Goal: Task Accomplishment & Management: Complete application form

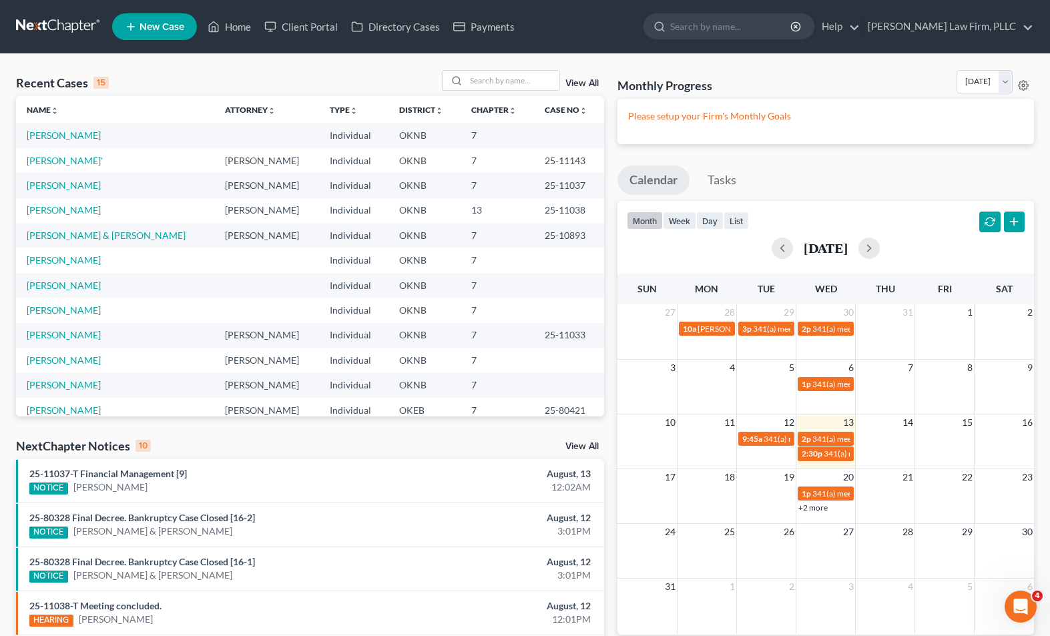
click at [123, 26] on link "New Case" at bounding box center [154, 26] width 85 height 27
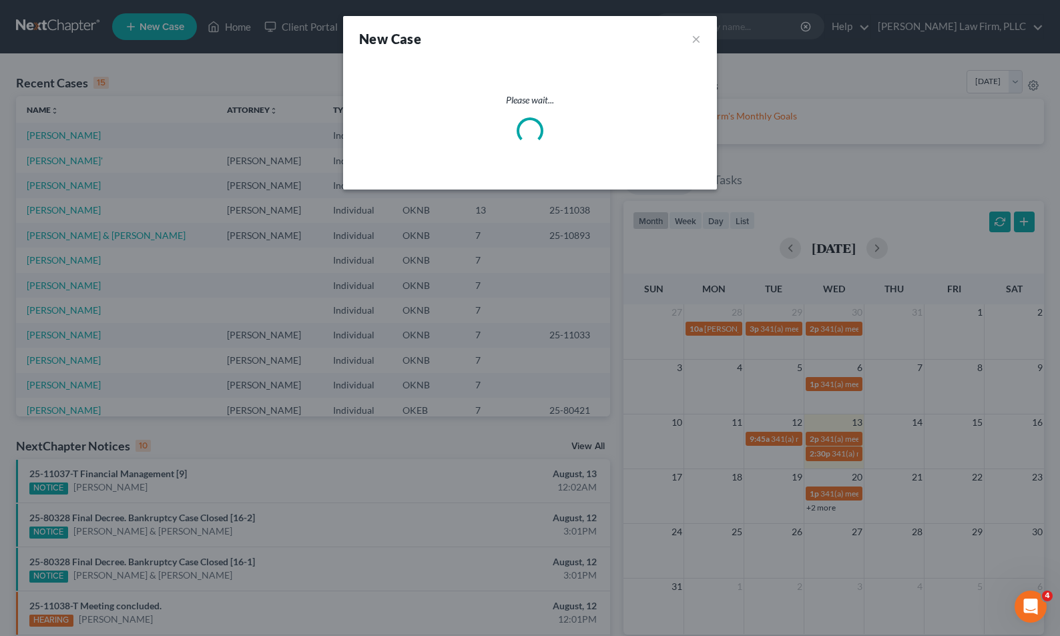
select select "64"
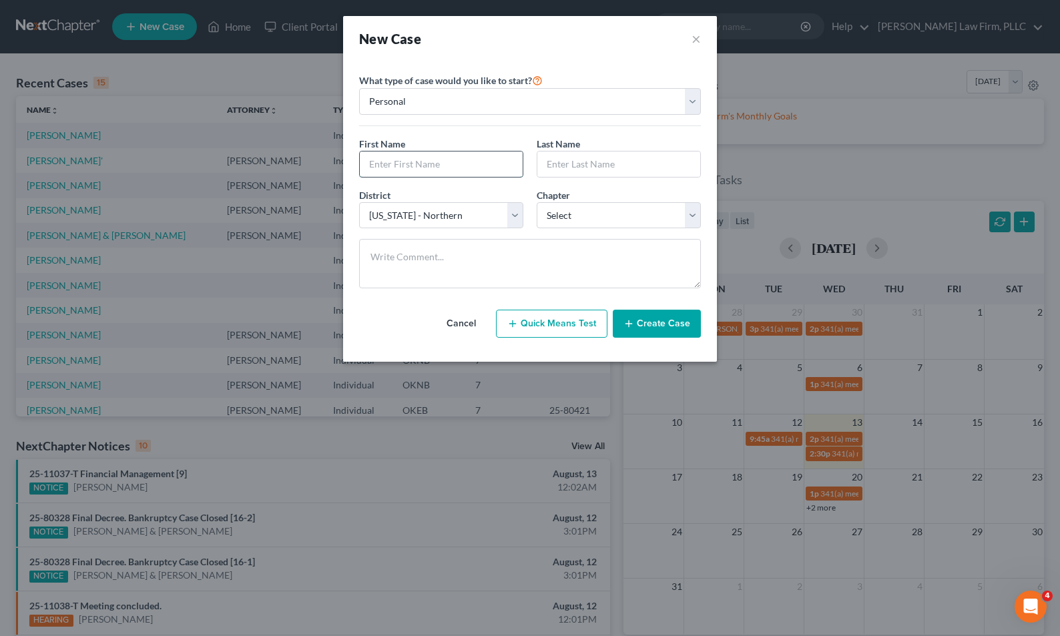
click at [438, 162] on input "text" at bounding box center [441, 164] width 163 height 25
type input "[PERSON_NAME]"
click at [611, 167] on input "text" at bounding box center [618, 164] width 163 height 25
type input "Cali"
click at [662, 213] on select "Select 7 11 12 13" at bounding box center [619, 215] width 164 height 27
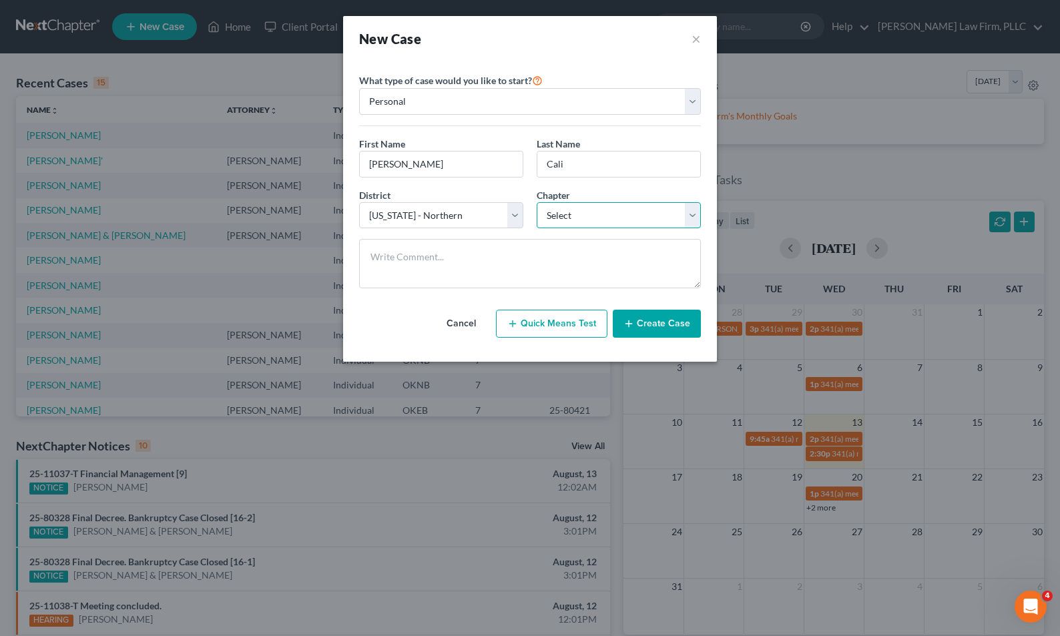
select select "0"
click at [537, 202] on select "Select 7 11 12 13" at bounding box center [619, 215] width 164 height 27
click at [660, 322] on button "Create Case" at bounding box center [657, 324] width 88 height 28
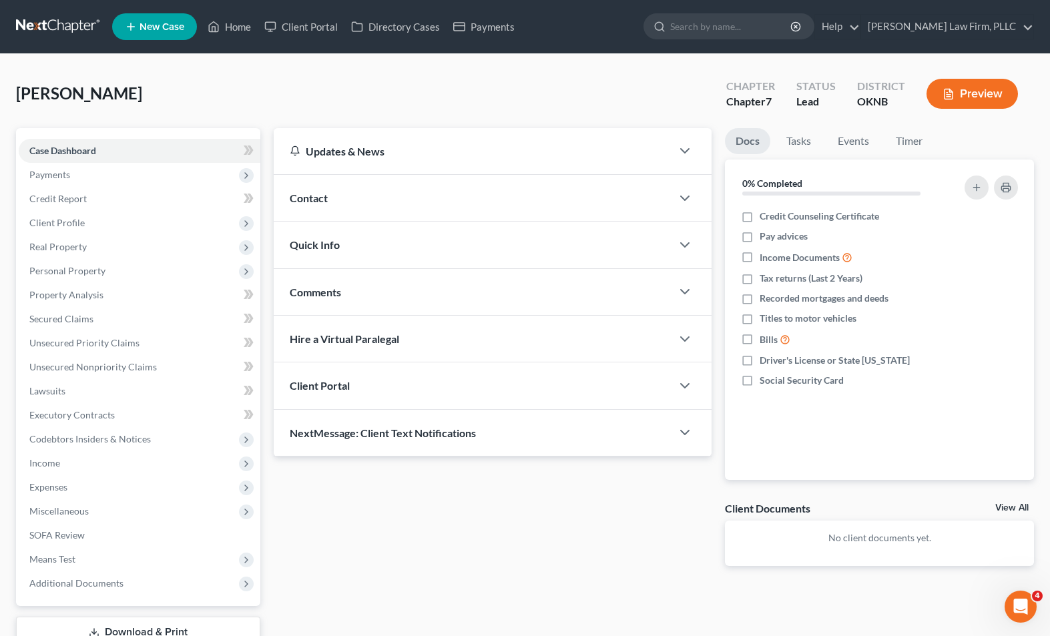
click at [400, 197] on div "Contact" at bounding box center [473, 198] width 398 height 46
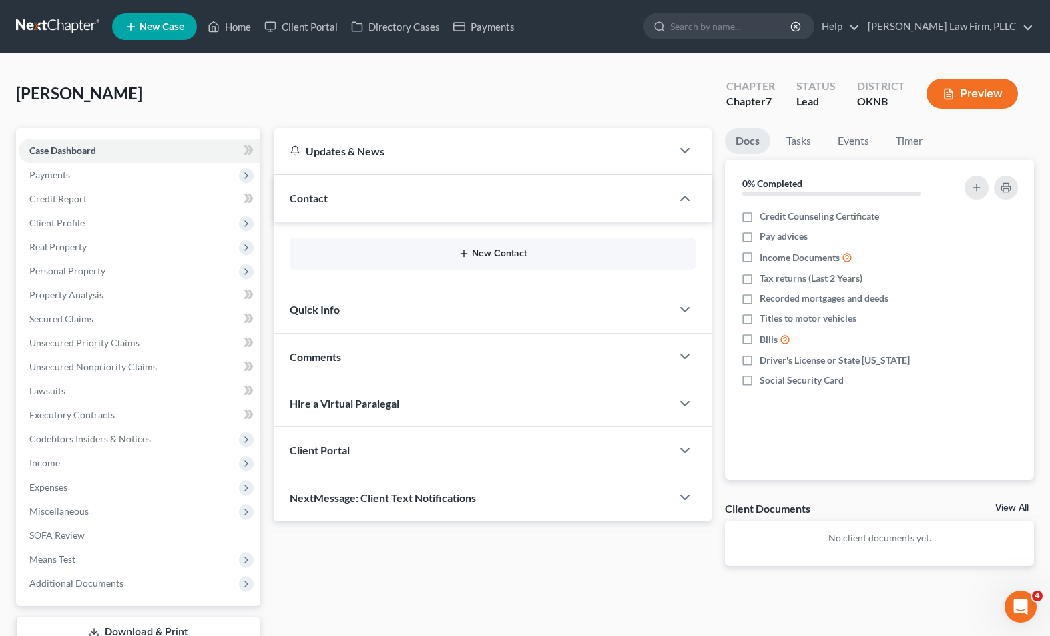
click at [598, 255] on button "New Contact" at bounding box center [492, 253] width 384 height 11
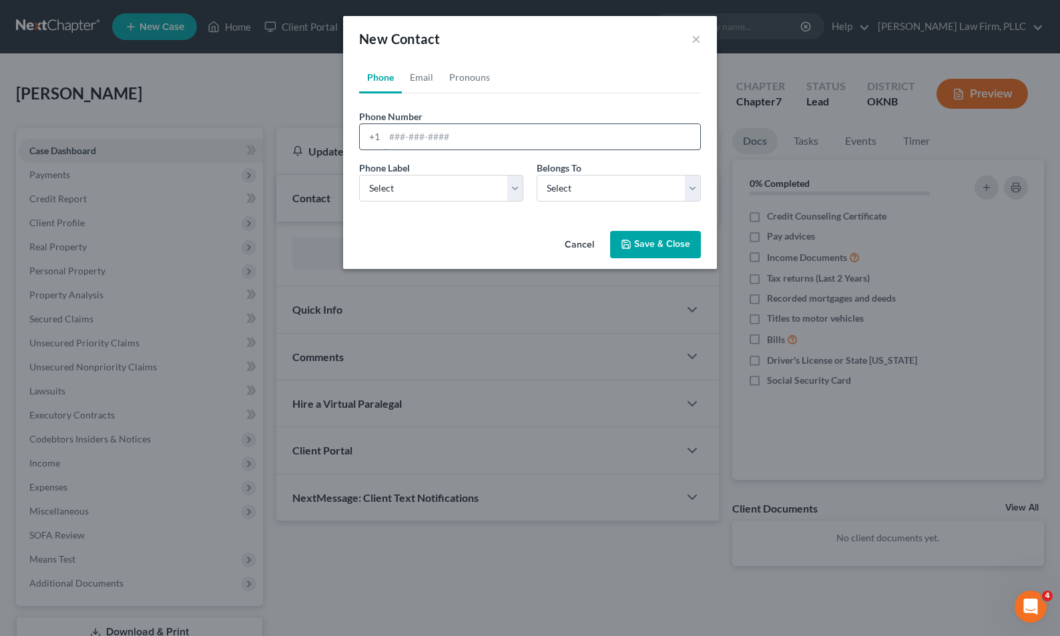
click at [533, 144] on input "tel" at bounding box center [542, 136] width 316 height 25
click at [452, 148] on input "tel" at bounding box center [542, 136] width 316 height 25
paste input "[PHONE_NUMBER]"
type input "[PHONE_NUMBER]"
click at [563, 188] on select "Select Client Other" at bounding box center [619, 188] width 164 height 27
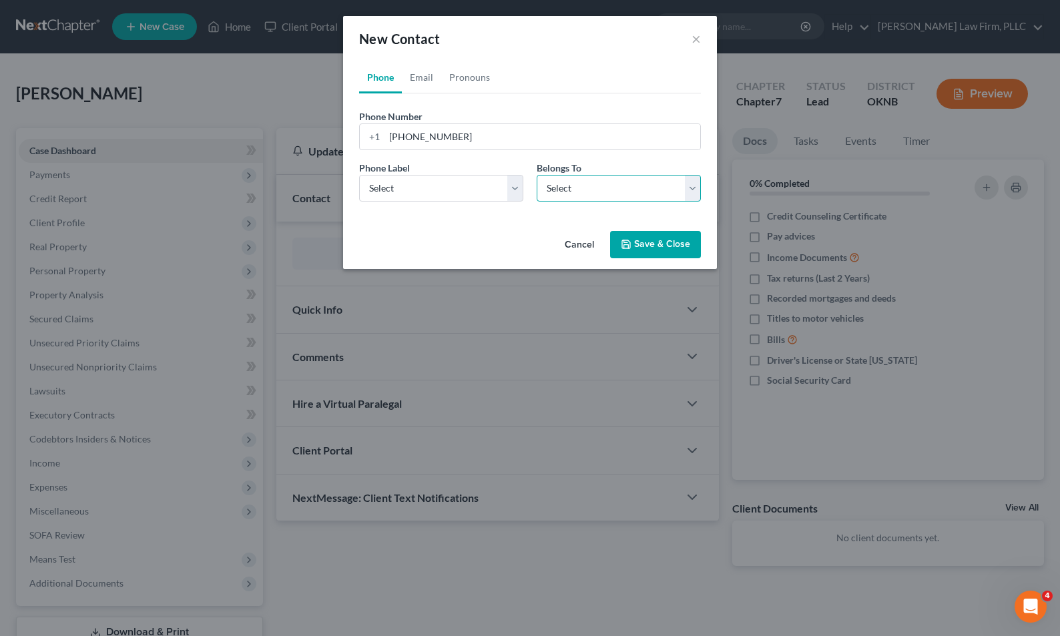
select select "0"
click at [537, 175] on select "Select Client Other" at bounding box center [619, 188] width 164 height 27
select select "0"
click at [505, 178] on select "Select Mobile Home Work Other" at bounding box center [441, 188] width 164 height 27
select select "0"
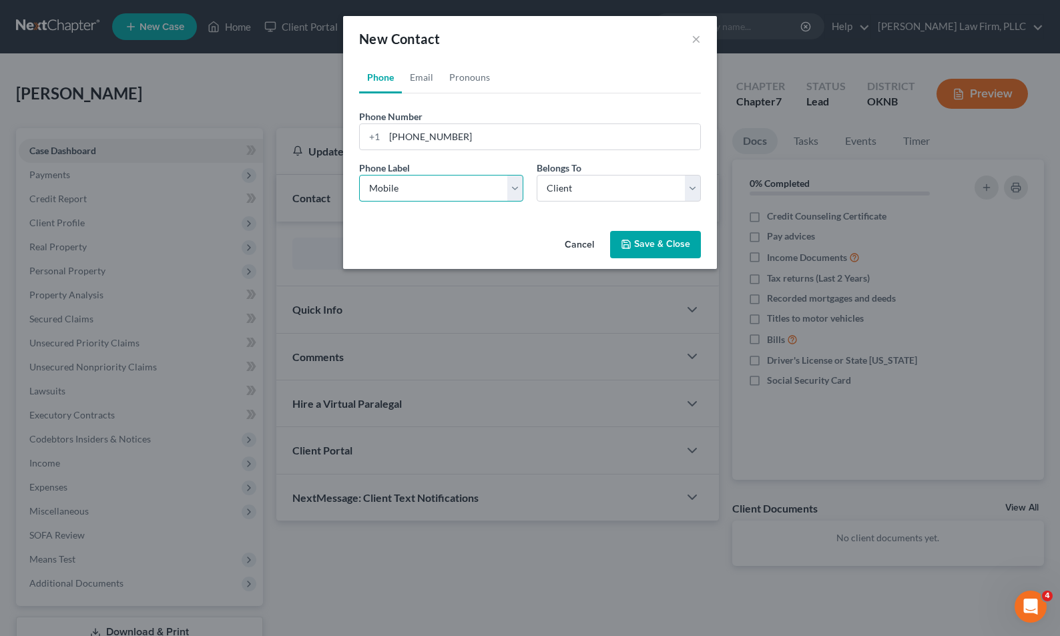
click at [359, 175] on select "Select Mobile Home Work Other" at bounding box center [441, 188] width 164 height 27
click at [431, 79] on link "Email" at bounding box center [421, 77] width 39 height 32
click at [453, 136] on input "email" at bounding box center [542, 136] width 316 height 25
click at [443, 136] on input "email" at bounding box center [542, 136] width 316 height 25
paste input "[EMAIL_ADDRESS][DOMAIN_NAME]"
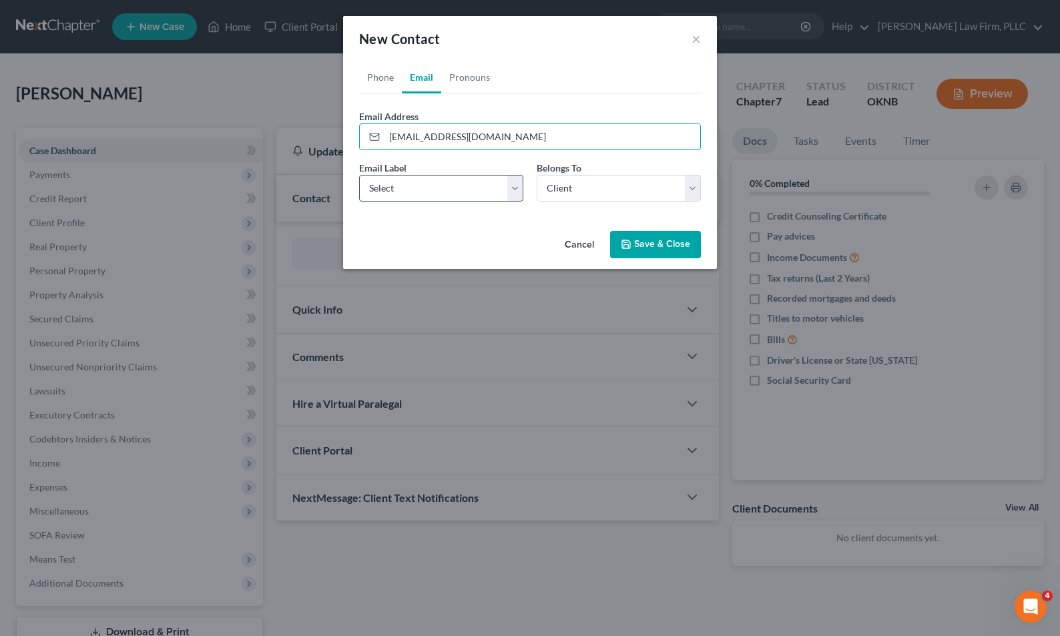
type input "[EMAIL_ADDRESS][DOMAIN_NAME]"
click at [433, 188] on select "Select Home Work Other" at bounding box center [441, 188] width 164 height 27
select select "0"
click at [359, 175] on select "Select Home Work Other" at bounding box center [441, 188] width 164 height 27
click at [655, 258] on button "Save & Close" at bounding box center [655, 245] width 91 height 28
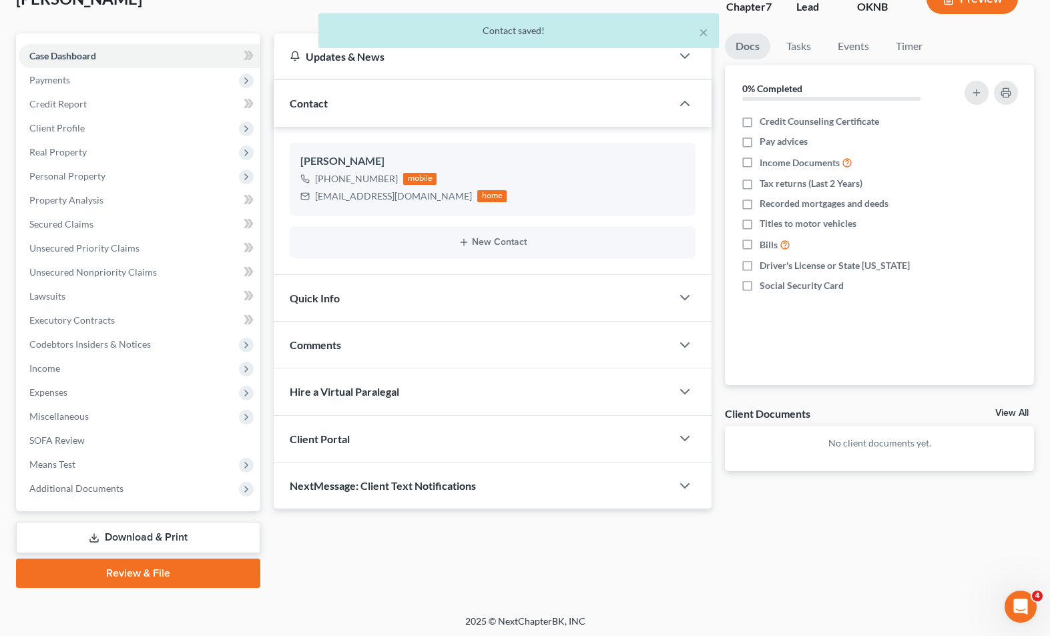
scroll to position [97, 0]
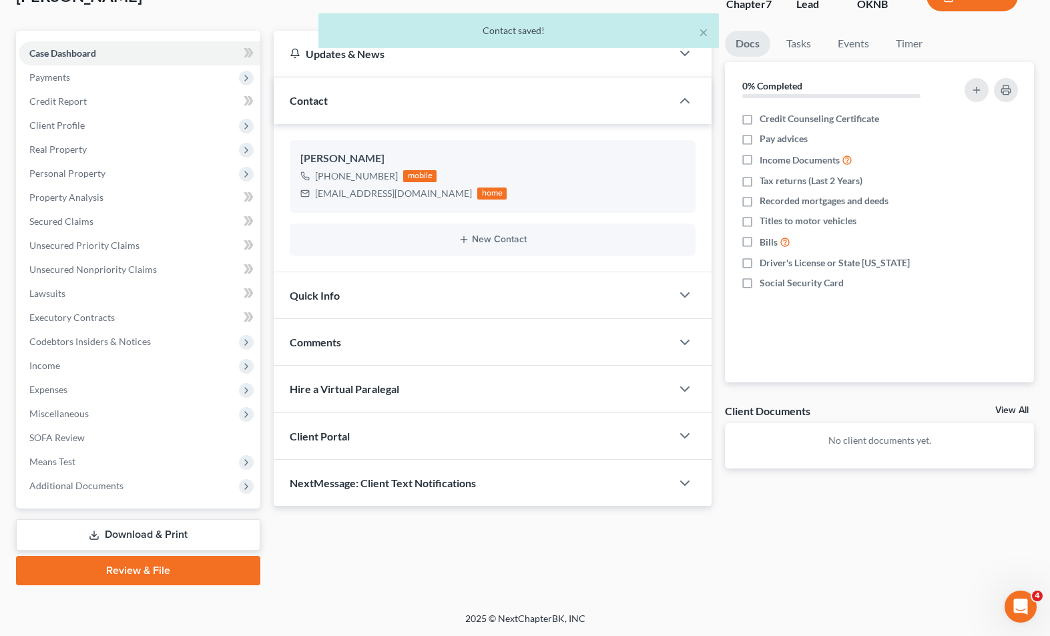
click at [411, 434] on div "Client Portal" at bounding box center [473, 436] width 398 height 46
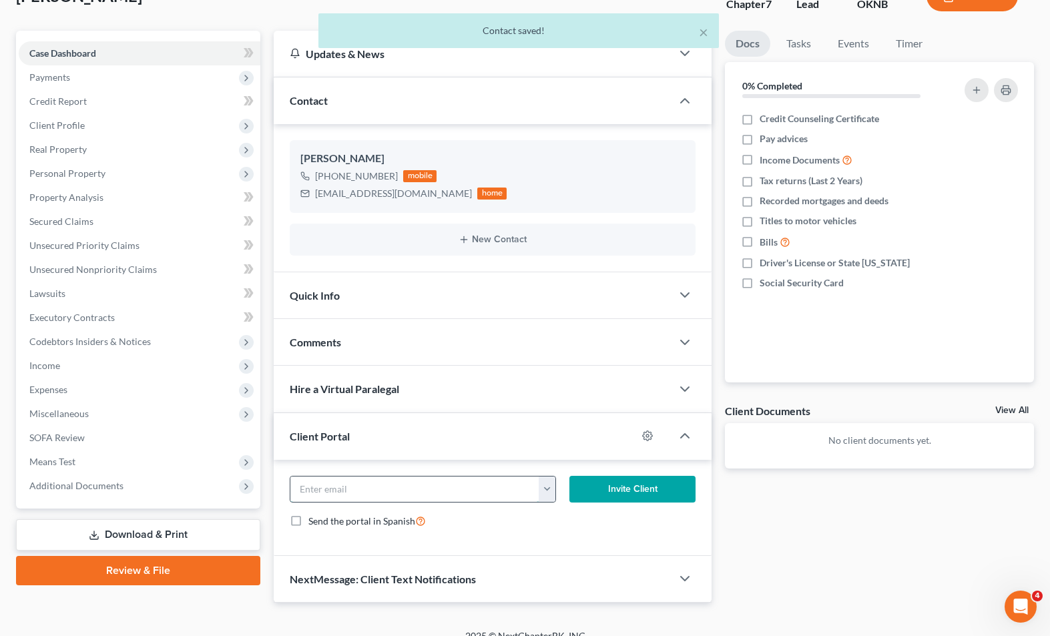
click at [352, 484] on input "email" at bounding box center [414, 489] width 249 height 25
paste input "[EMAIL_ADDRESS][DOMAIN_NAME]"
type input "[EMAIL_ADDRESS][DOMAIN_NAME]"
drag, startPoint x: 541, startPoint y: 530, endPoint x: 567, endPoint y: 515, distance: 29.9
click at [543, 533] on form "[EMAIL_ADDRESS][DOMAIN_NAME] [EMAIL_ADDRESS][DOMAIN_NAME] Invite Client Send th…" at bounding box center [492, 507] width 419 height 63
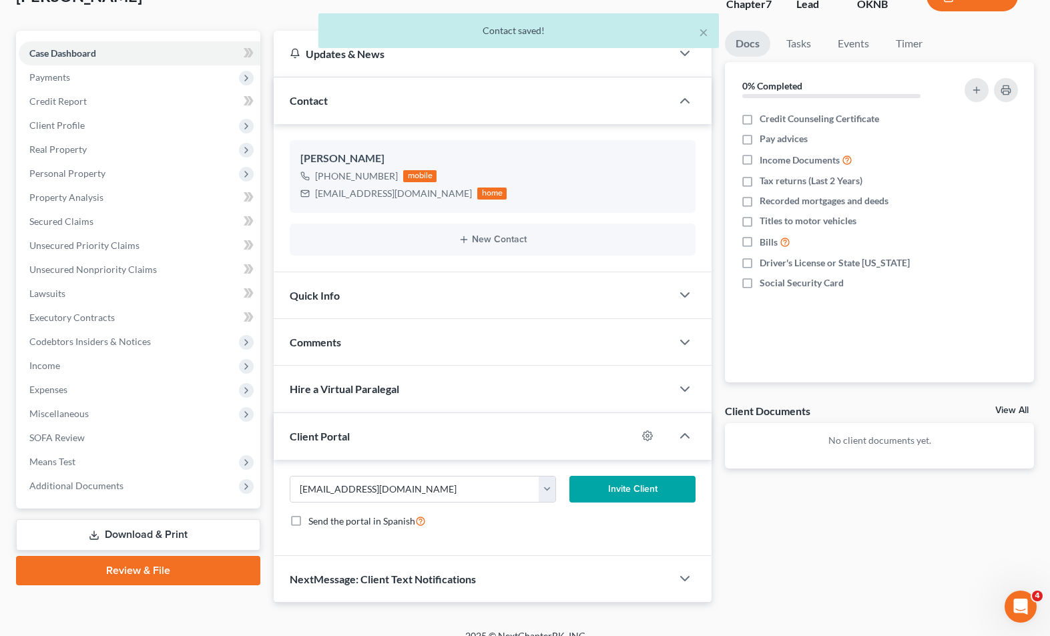
click at [613, 493] on button "Invite Client" at bounding box center [632, 489] width 126 height 27
